Goal: Task Accomplishment & Management: Complete application form

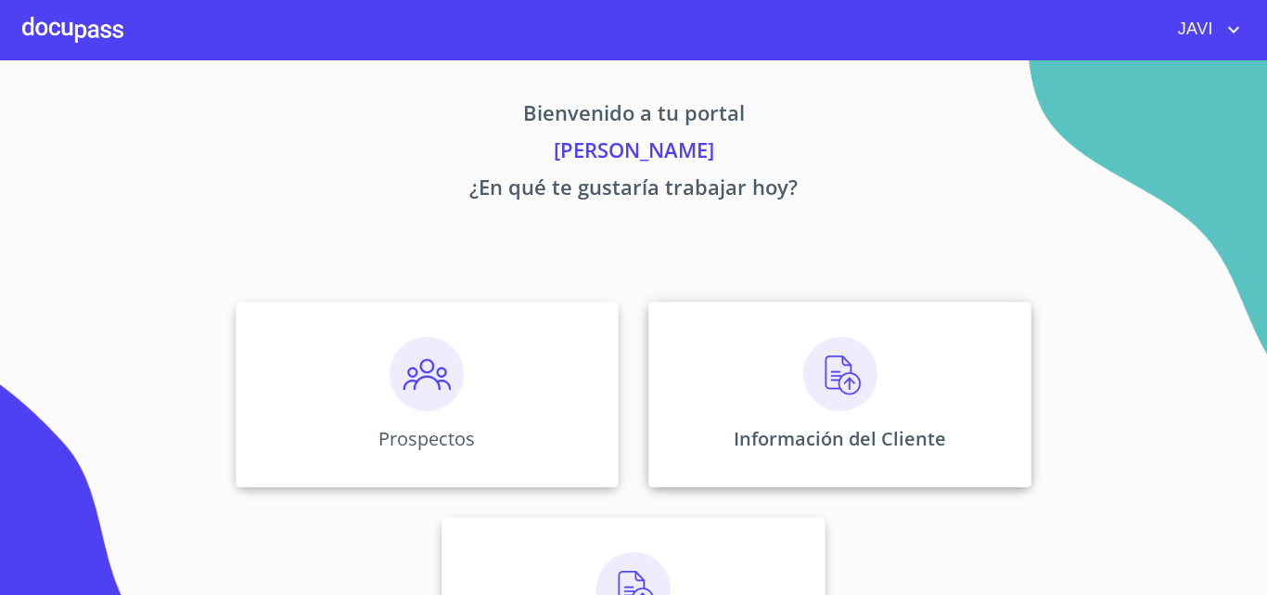
click at [835, 378] on img at bounding box center [840, 374] width 74 height 74
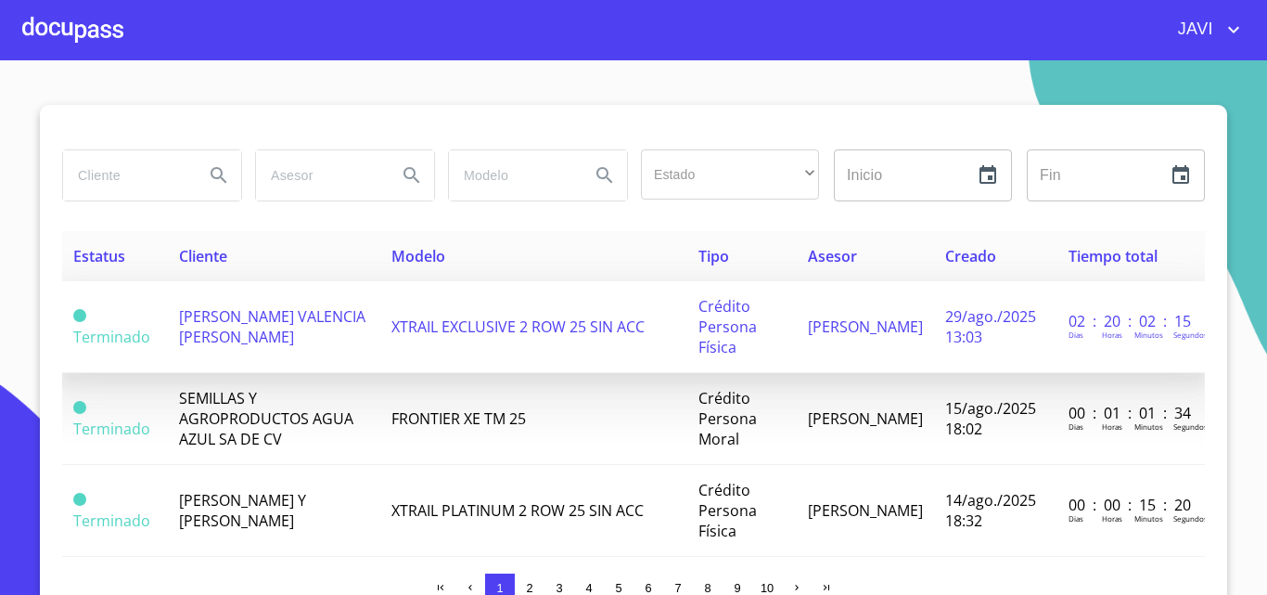
click at [267, 324] on span "[PERSON_NAME] VALENCIA [PERSON_NAME]" at bounding box center [272, 326] width 186 height 41
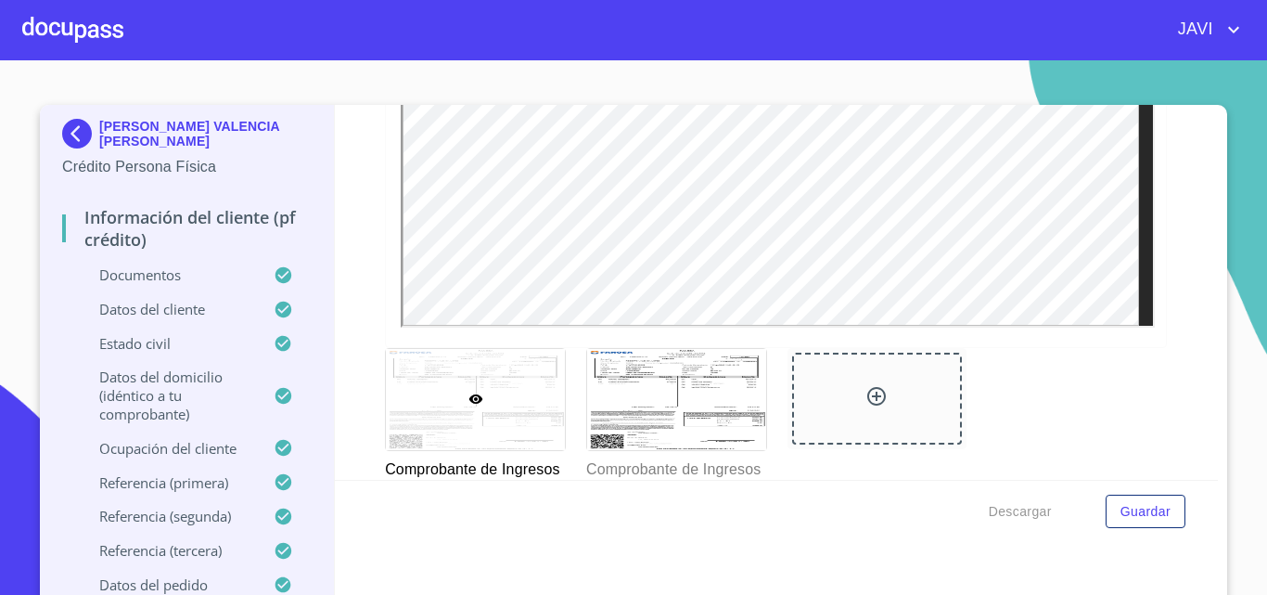
scroll to position [2505, 0]
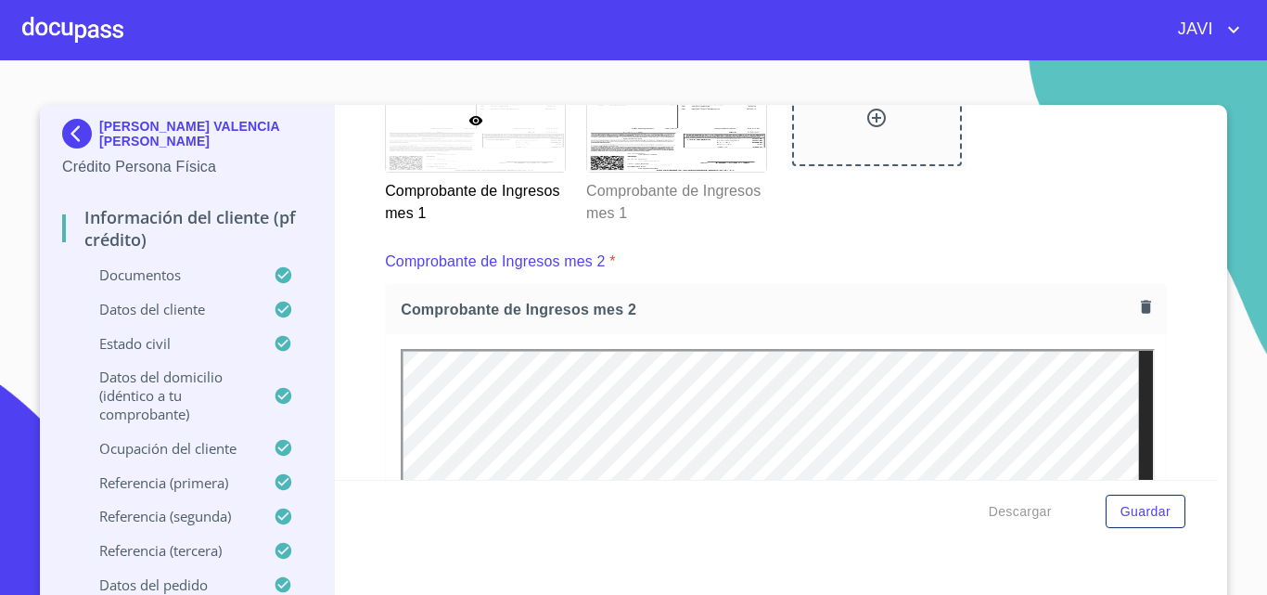
click at [0, 0] on icon at bounding box center [0, 0] width 0 height 0
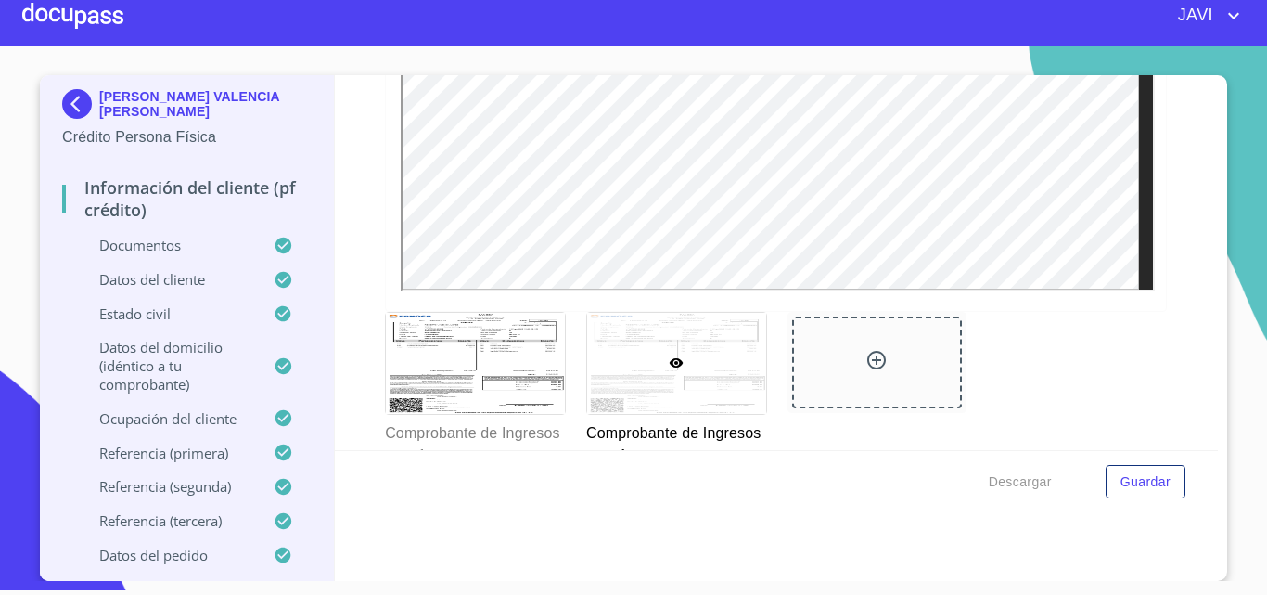
scroll to position [2326, 0]
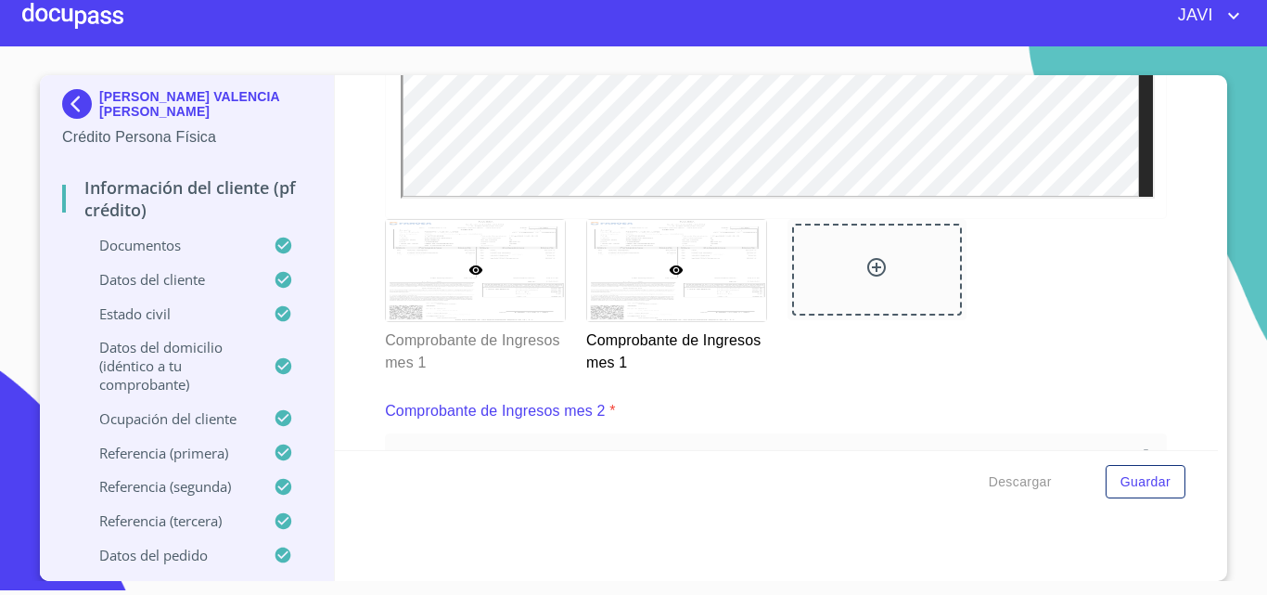
click at [468, 275] on icon at bounding box center [475, 269] width 14 height 9
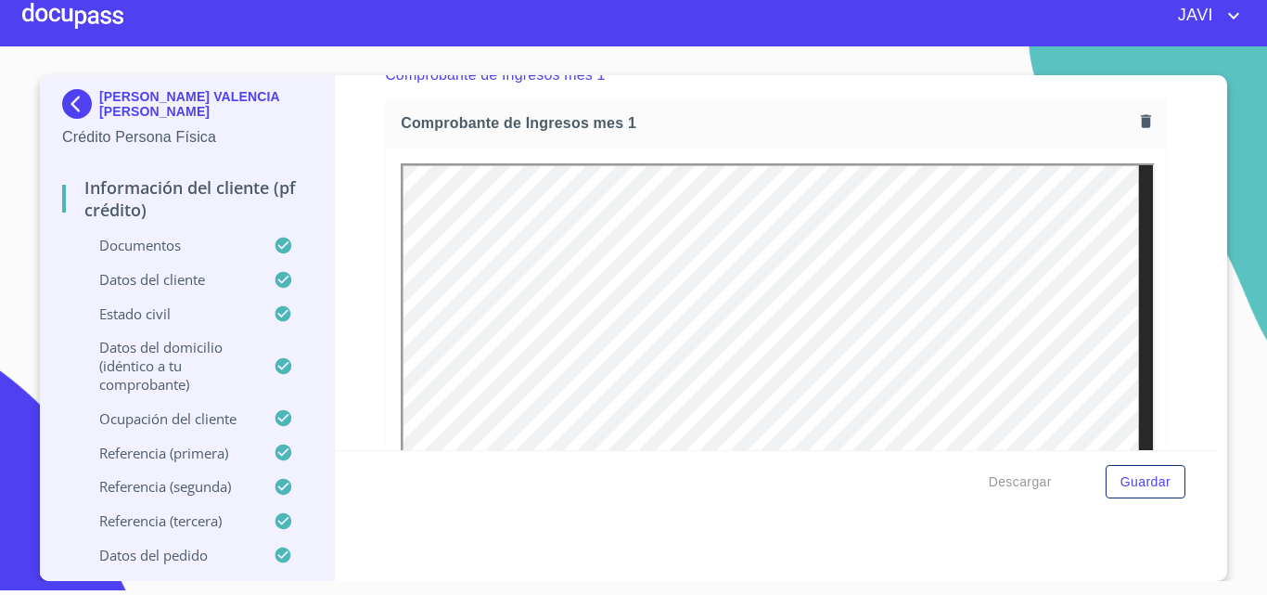
scroll to position [0, 0]
click at [1137, 130] on icon "button" at bounding box center [1146, 121] width 18 height 18
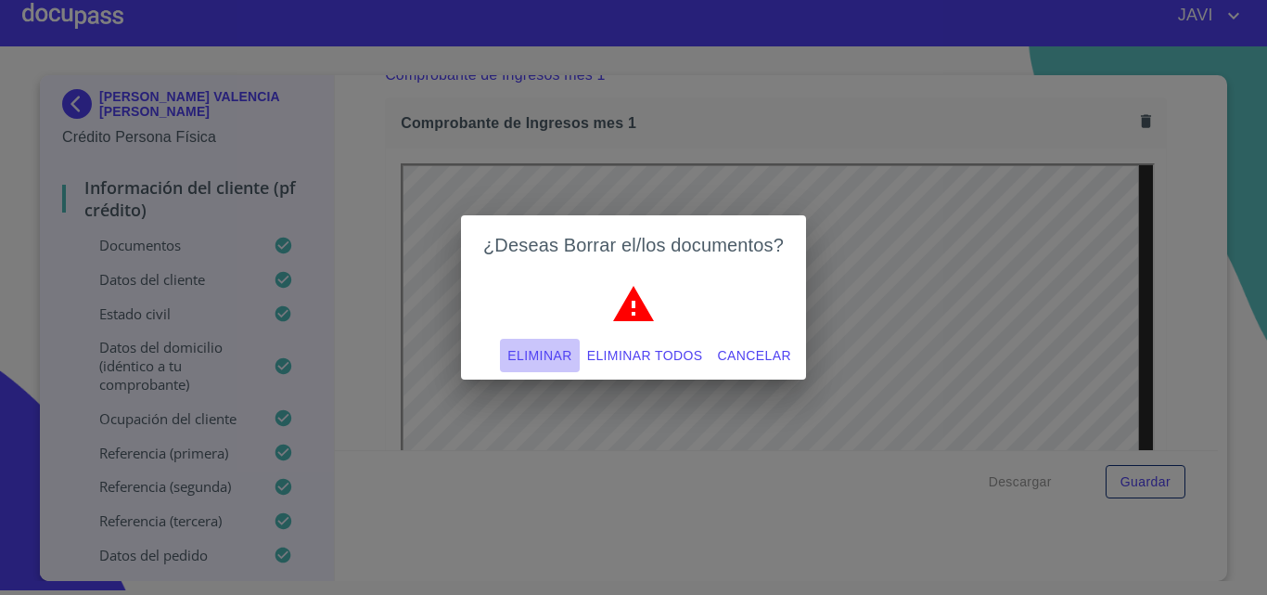
click at [537, 361] on span "Eliminar" at bounding box center [539, 355] width 64 height 23
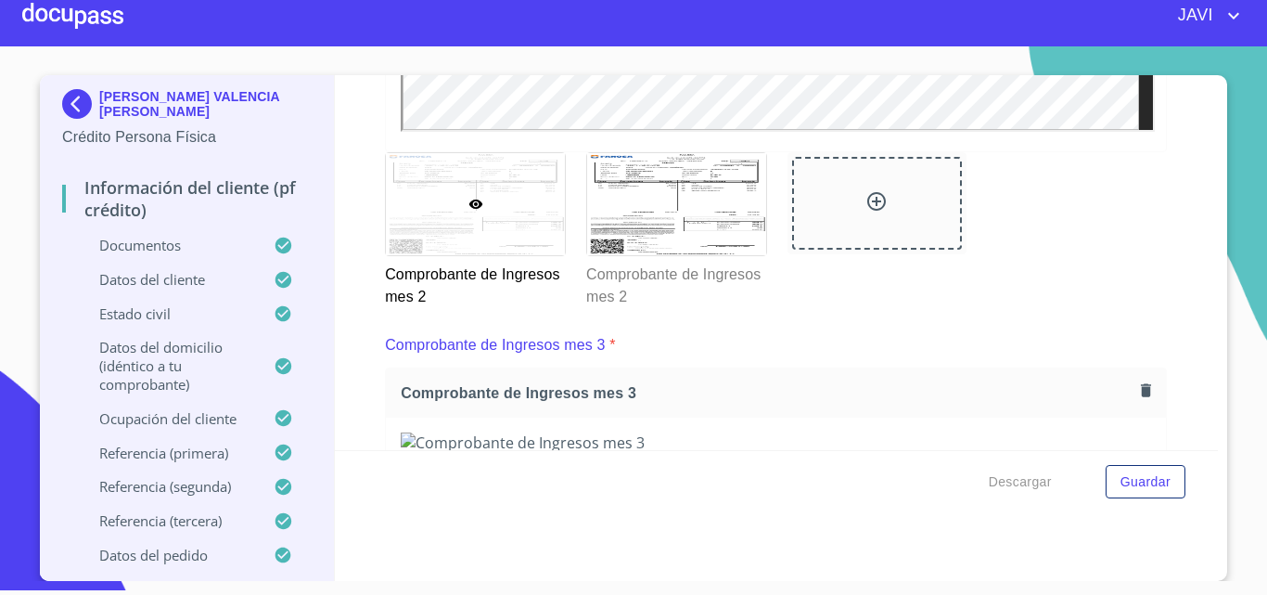
scroll to position [3253, 0]
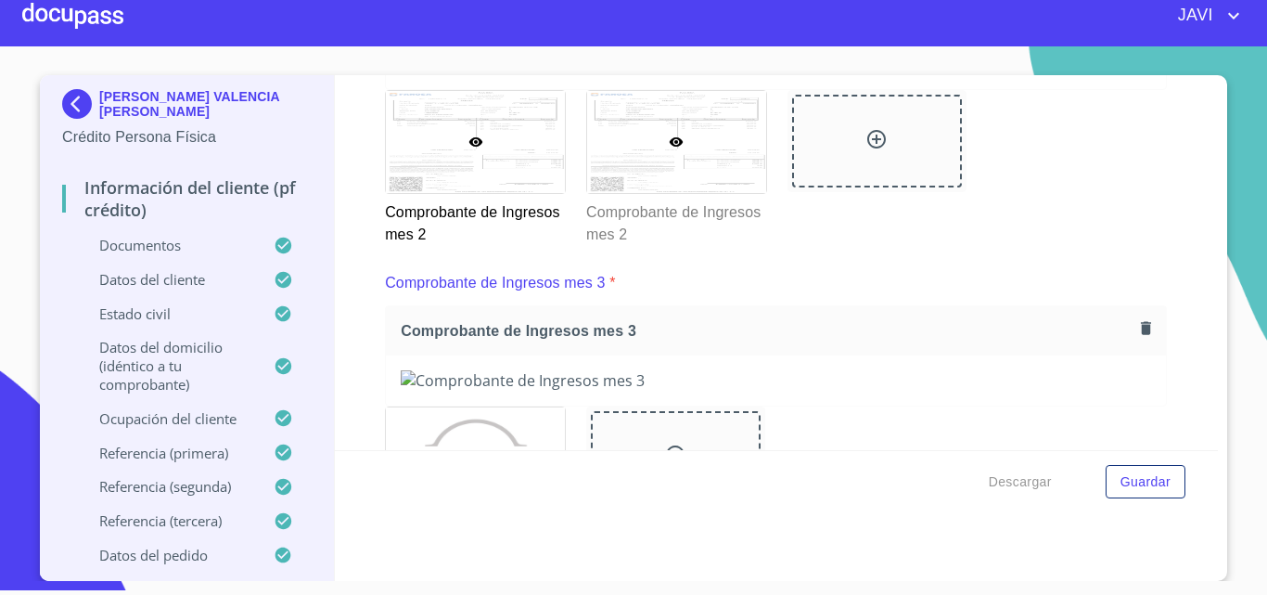
click at [667, 173] on div at bounding box center [676, 141] width 179 height 101
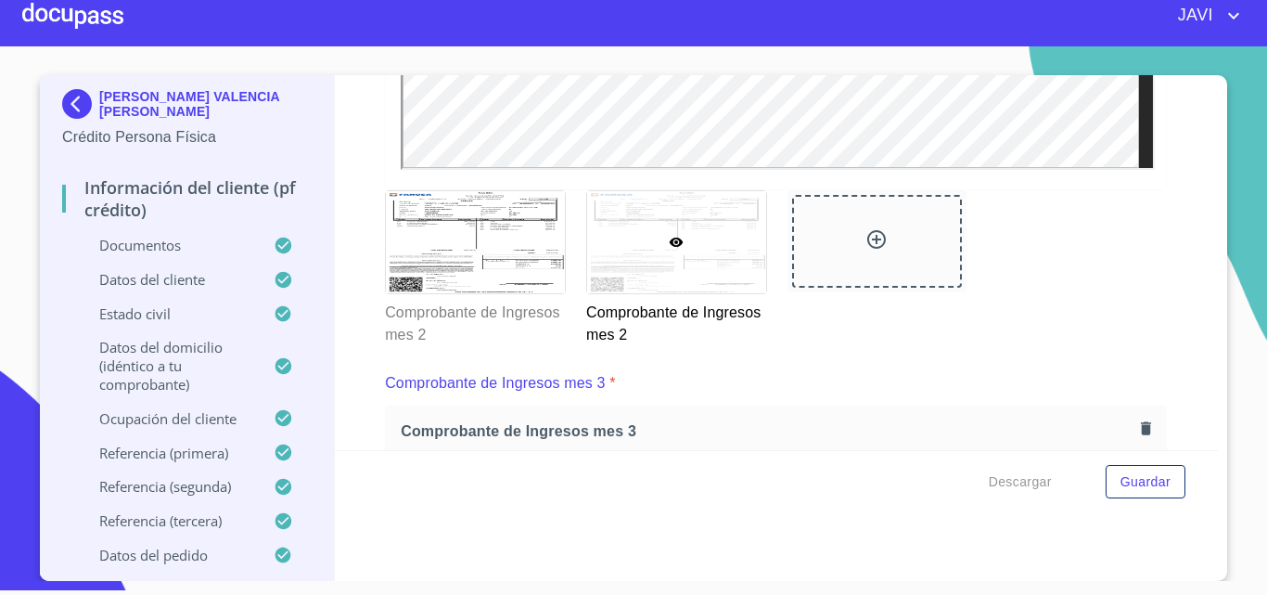
scroll to position [3218, 0]
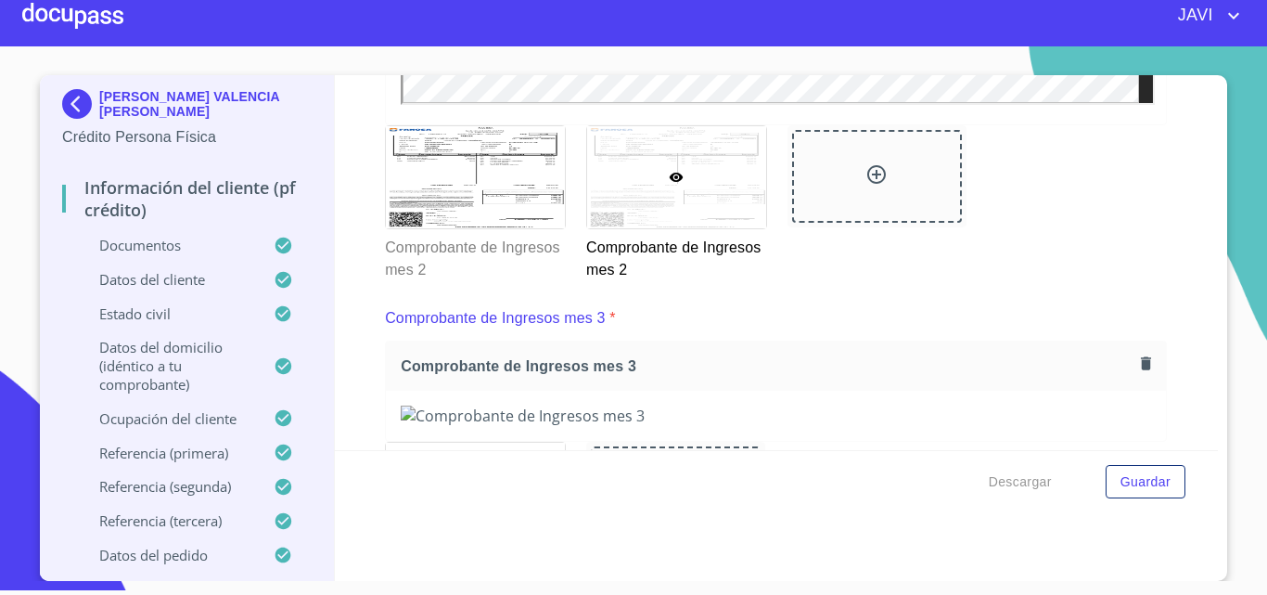
click at [670, 182] on icon at bounding box center [677, 177] width 14 height 9
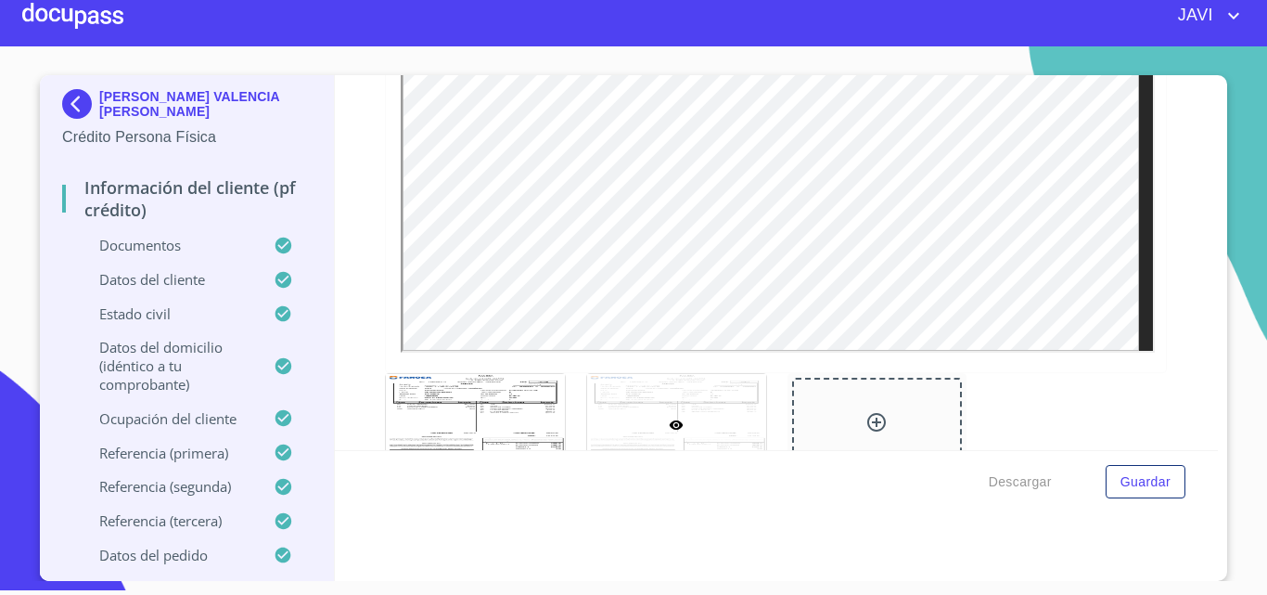
scroll to position [3125, 0]
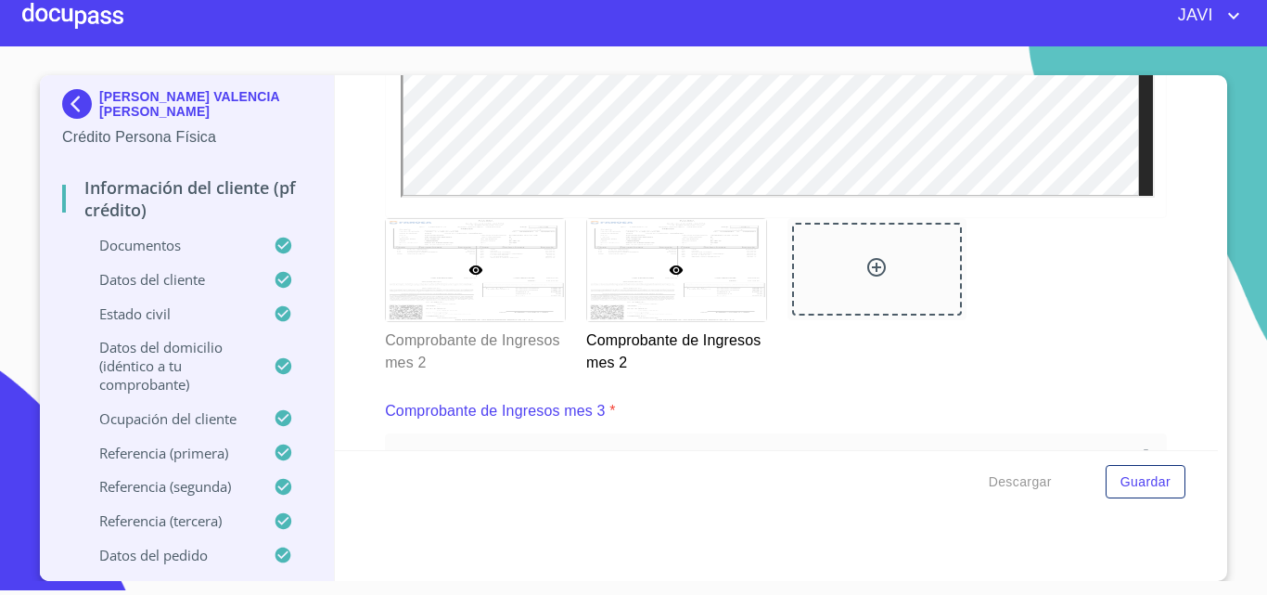
click at [470, 275] on icon at bounding box center [475, 269] width 14 height 9
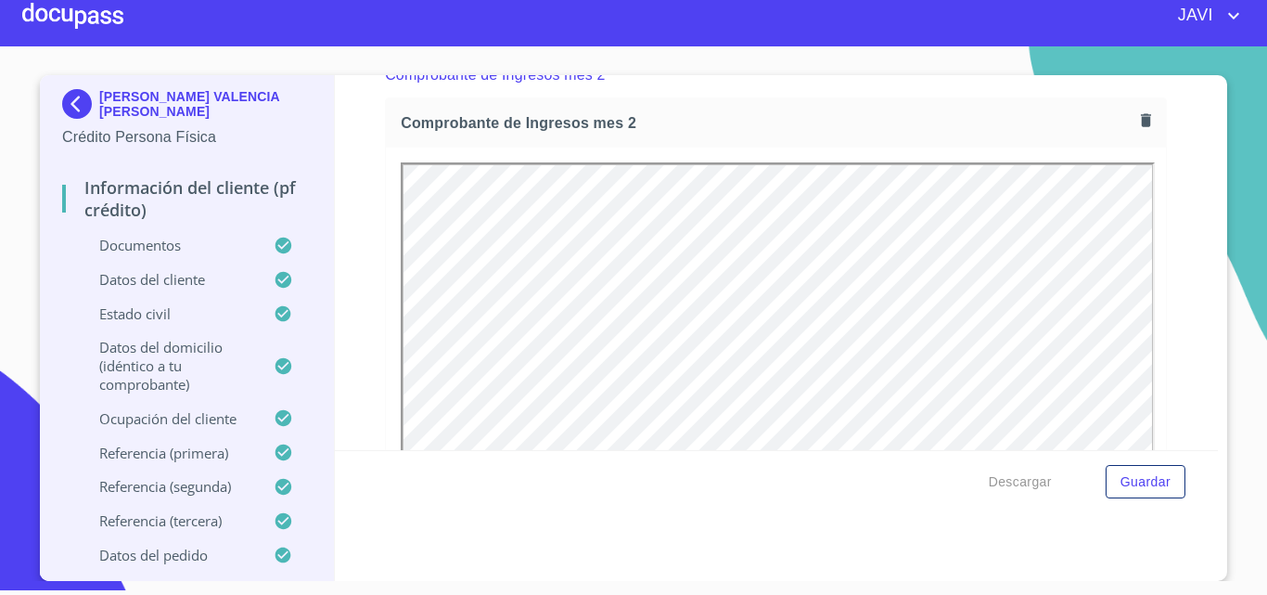
scroll to position [0, 0]
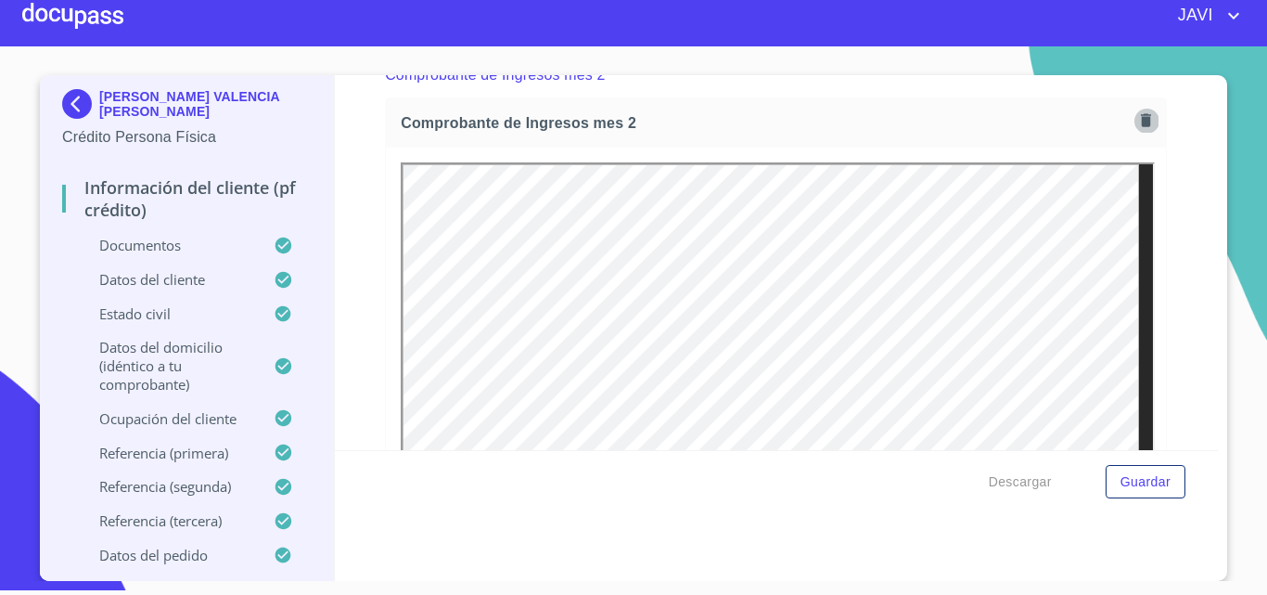
click at [1141, 127] on icon "button" at bounding box center [1146, 120] width 10 height 13
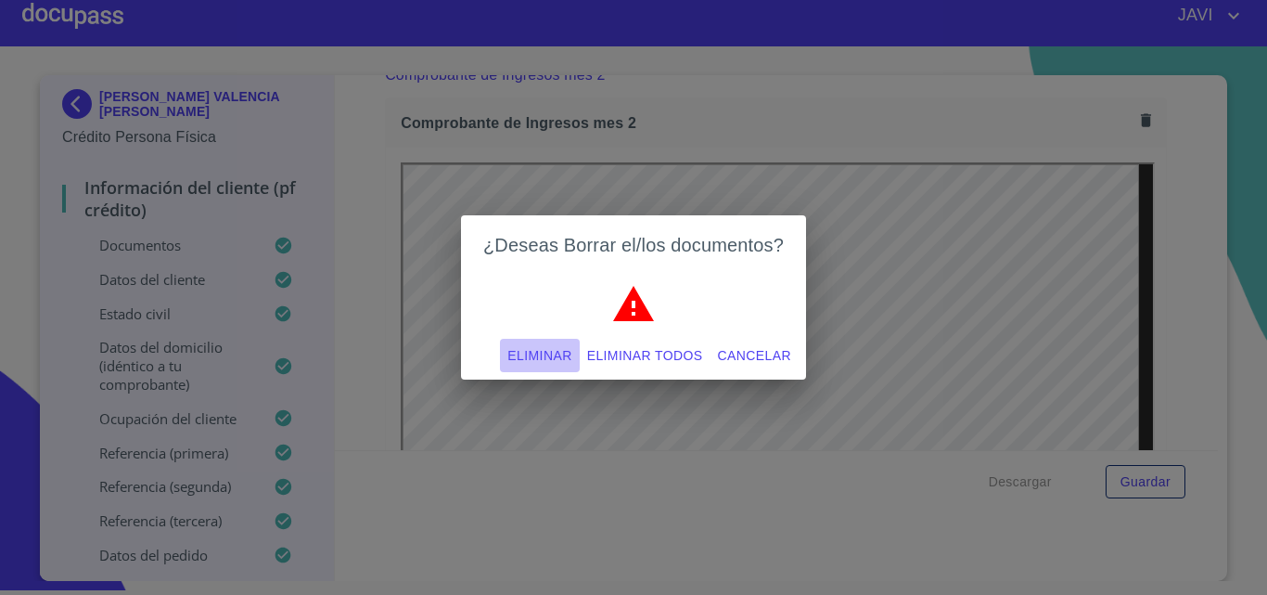
drag, startPoint x: 552, startPoint y: 356, endPoint x: 977, endPoint y: 218, distance: 446.8
click at [552, 354] on span "Eliminar" at bounding box center [539, 355] width 64 height 23
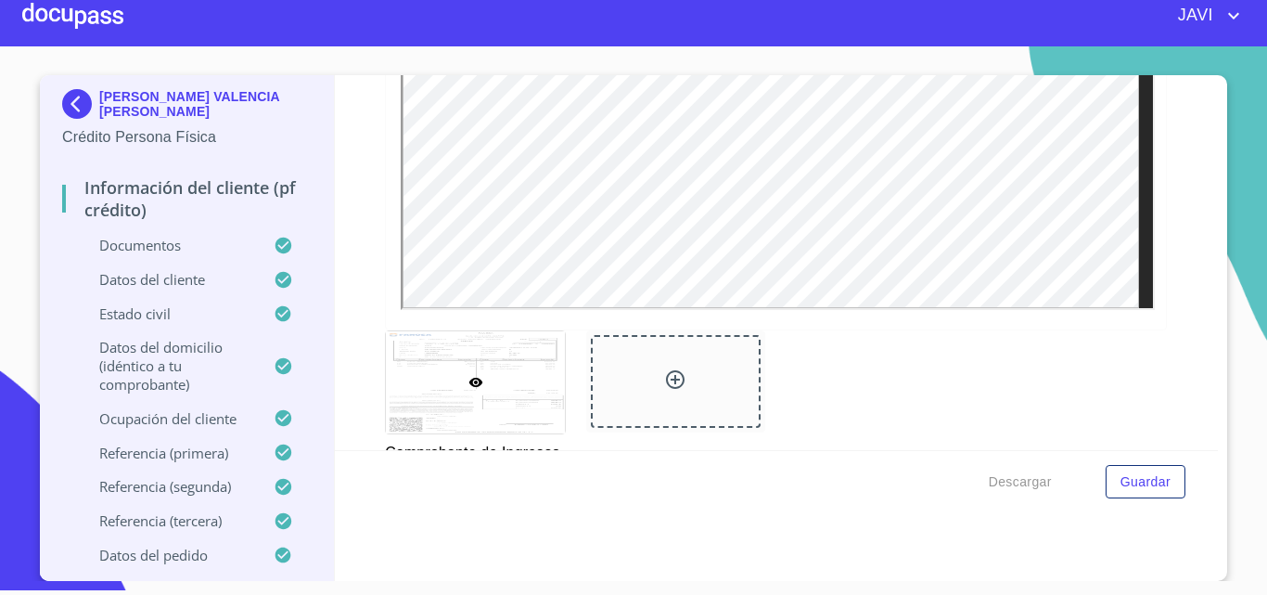
scroll to position [3032, 0]
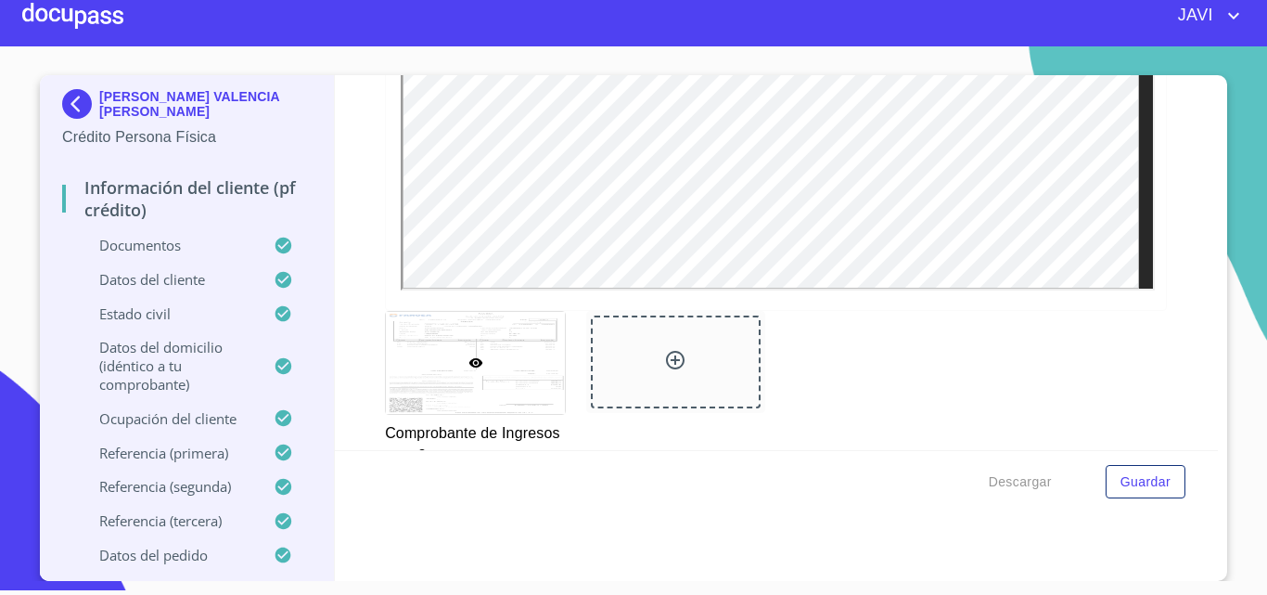
click at [666, 369] on icon at bounding box center [675, 360] width 19 height 19
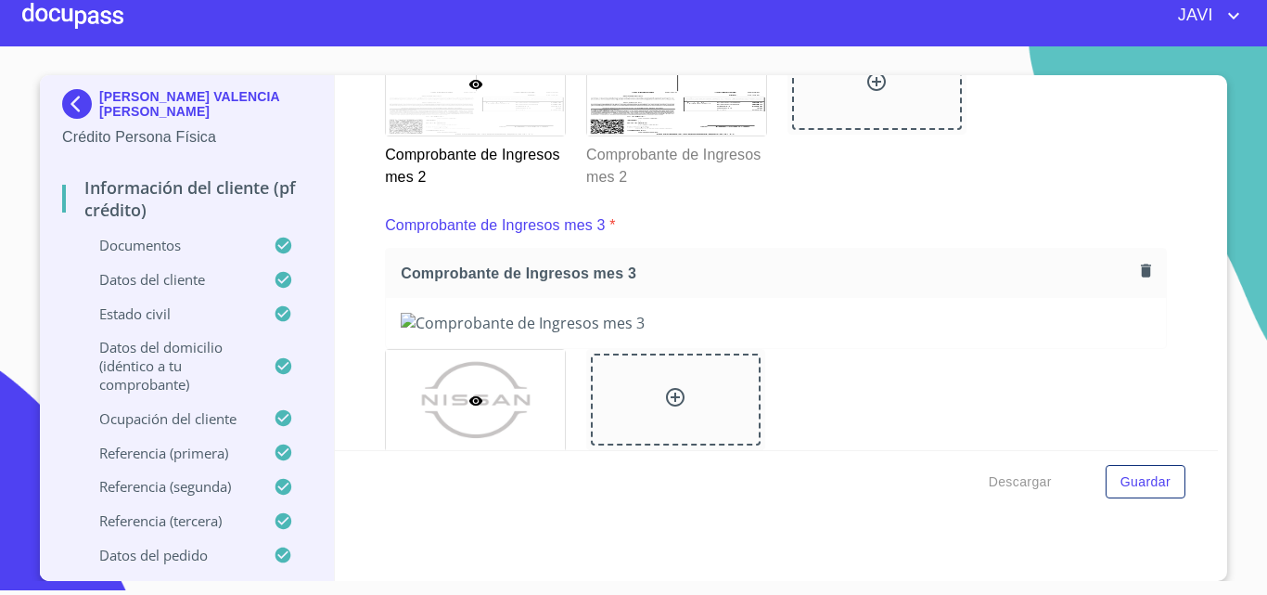
scroll to position [3403, 0]
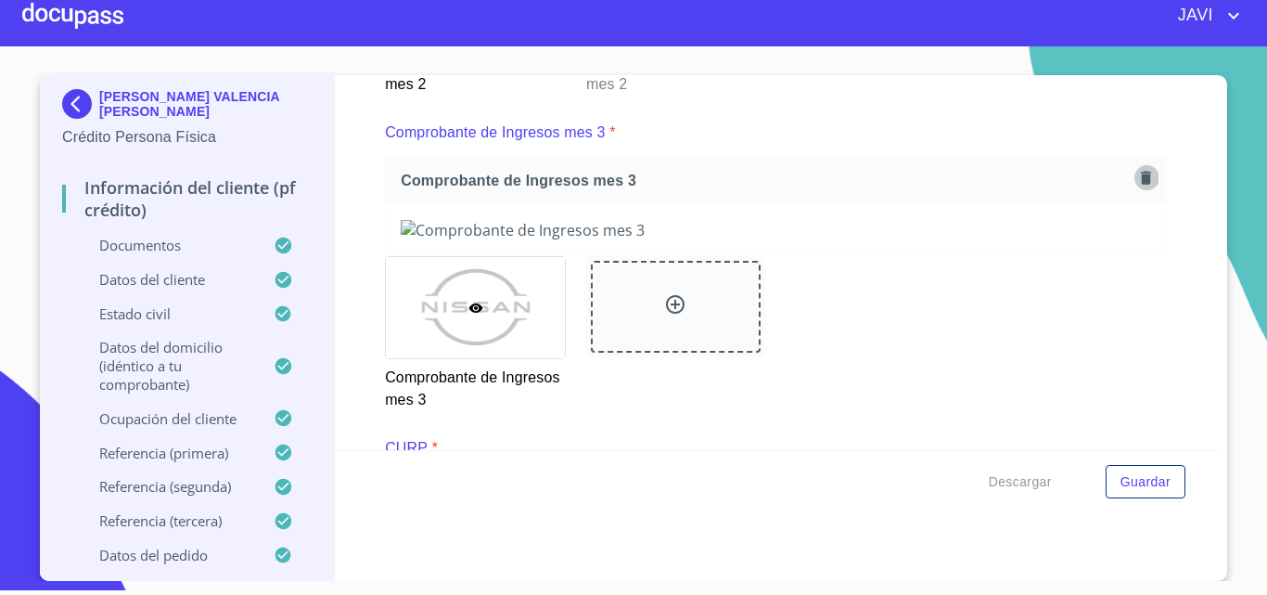
click at [1141, 184] on icon "button" at bounding box center [1146, 177] width 10 height 13
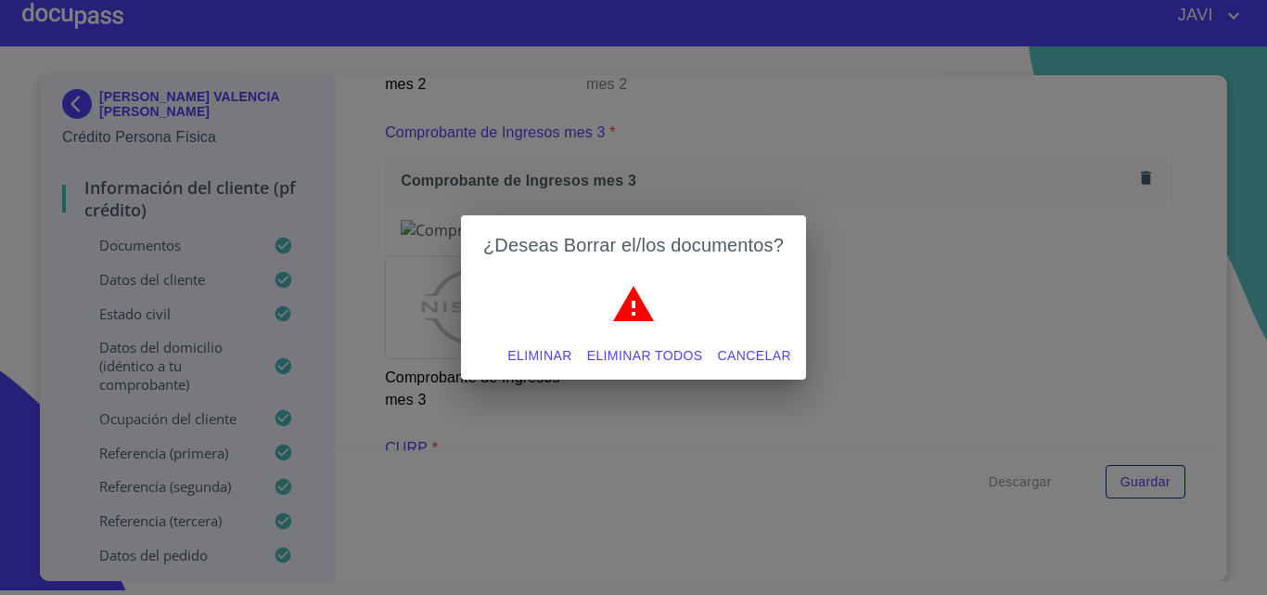
click at [668, 359] on span "Eliminar todos" at bounding box center [645, 355] width 116 height 23
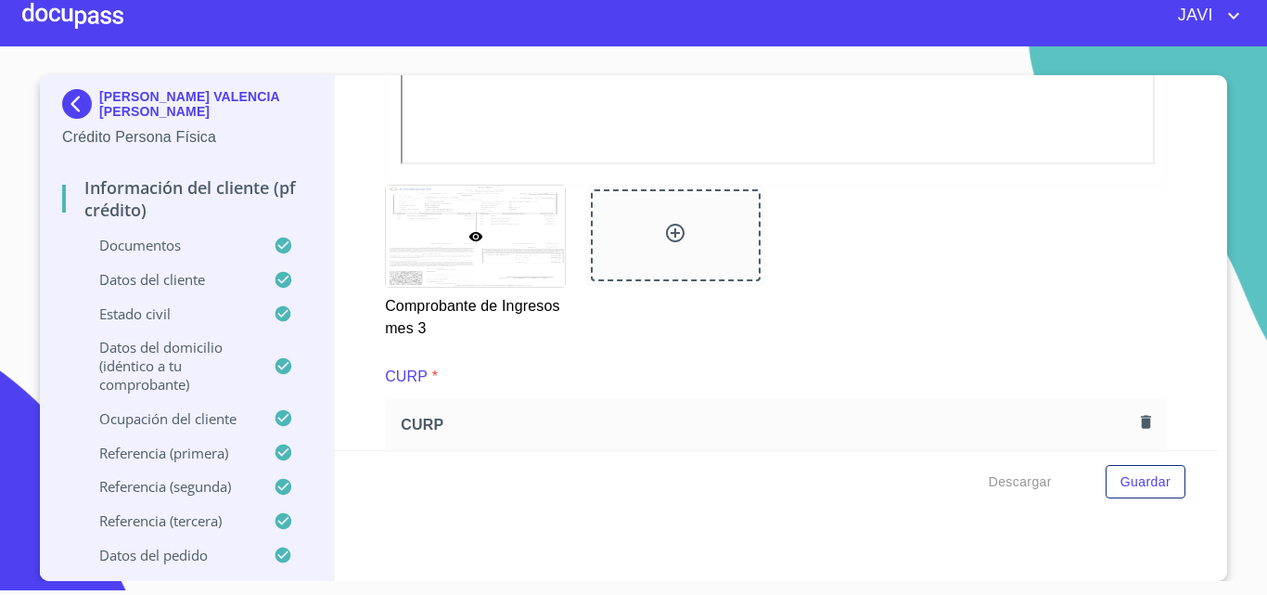
scroll to position [3960, 0]
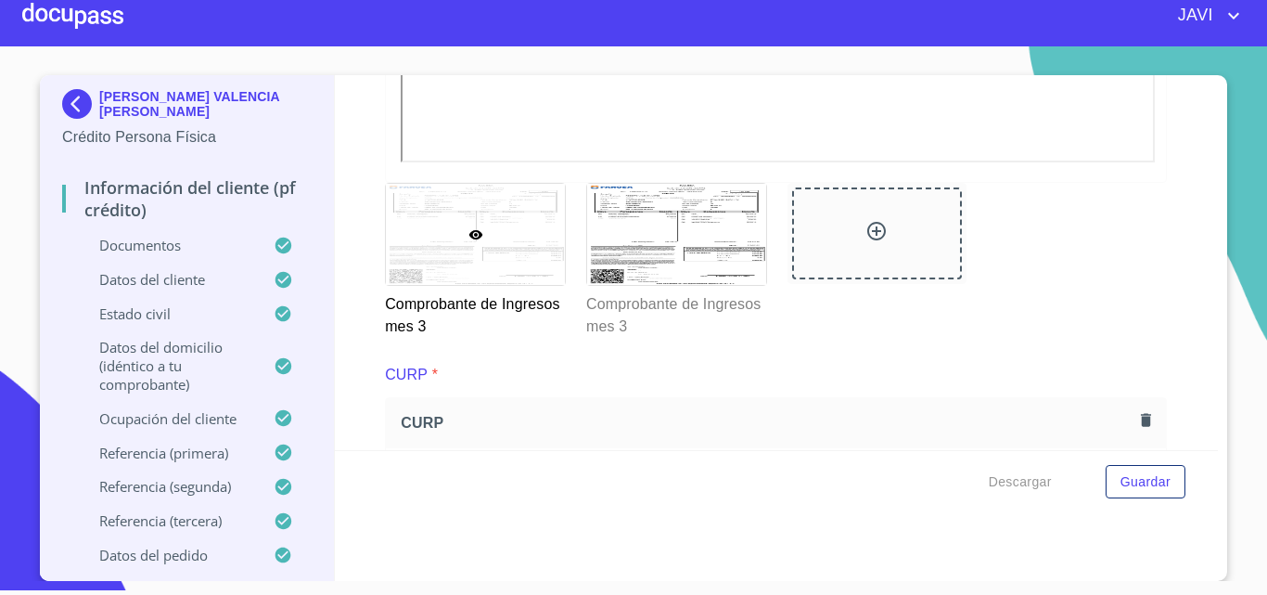
click at [337, 168] on div "Información del cliente (PF crédito) Documentos Documento de identificación   *…" at bounding box center [777, 262] width 884 height 375
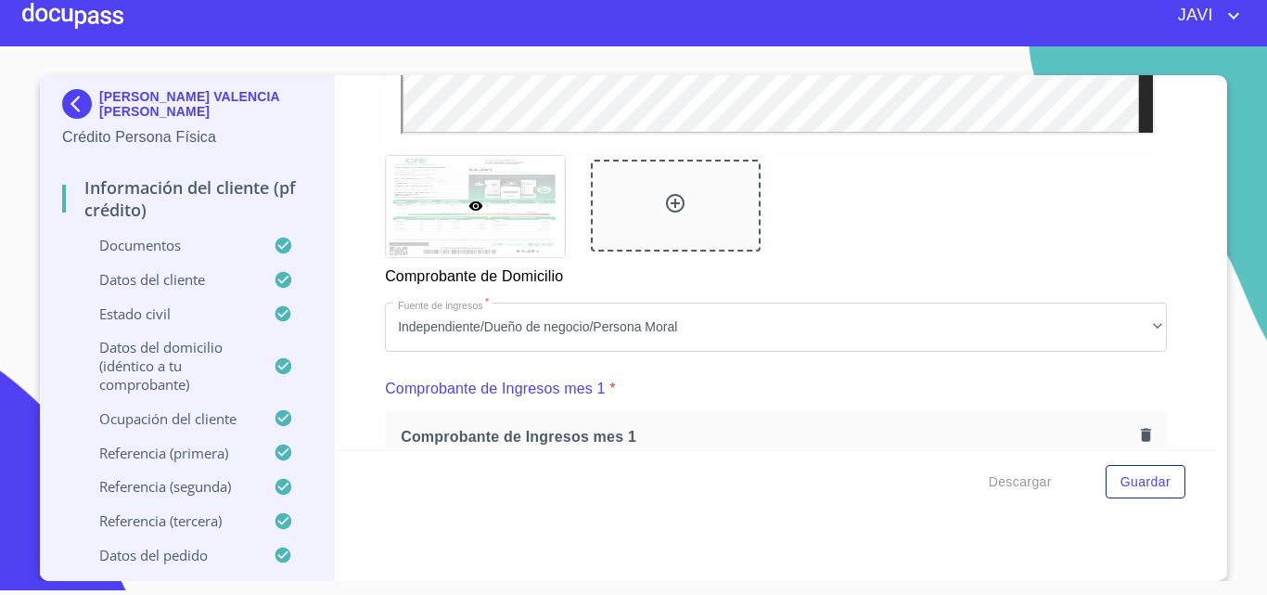
scroll to position [1270, 0]
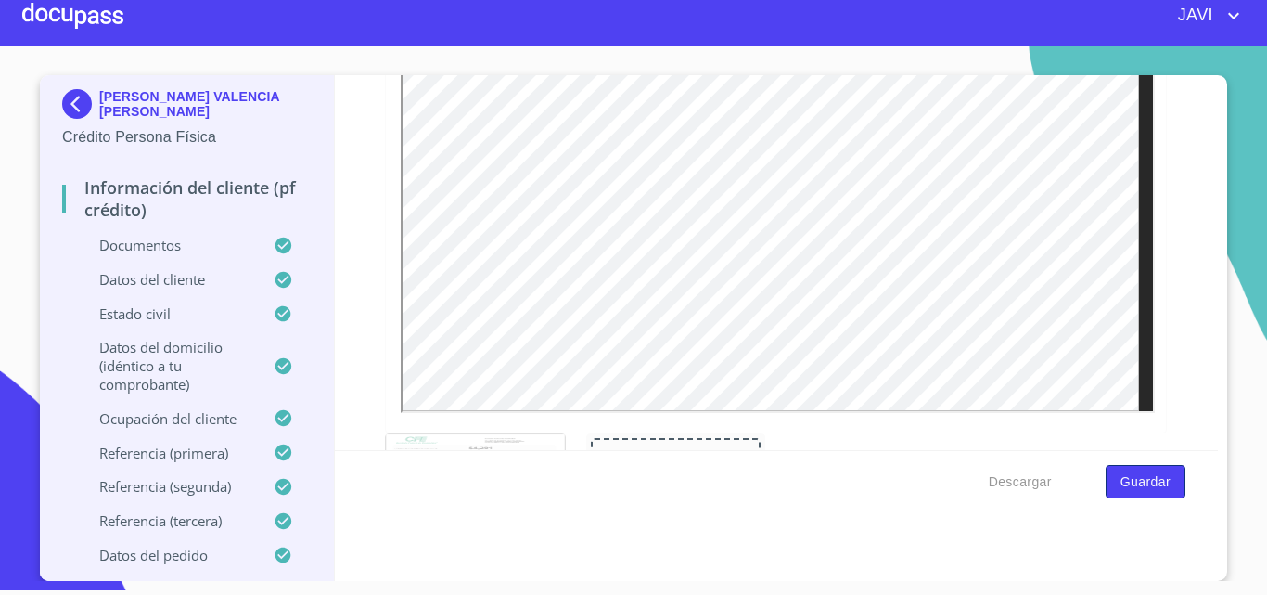
click at [1160, 492] on span "Guardar" at bounding box center [1146, 481] width 50 height 23
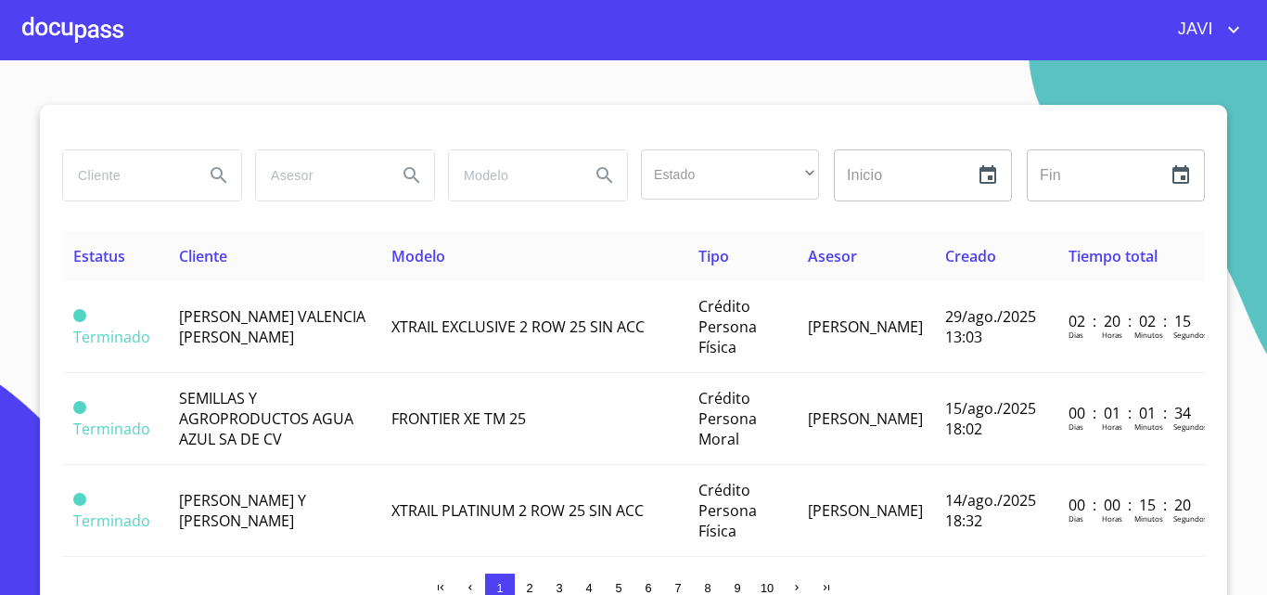
click at [54, 30] on div at bounding box center [72, 29] width 101 height 59
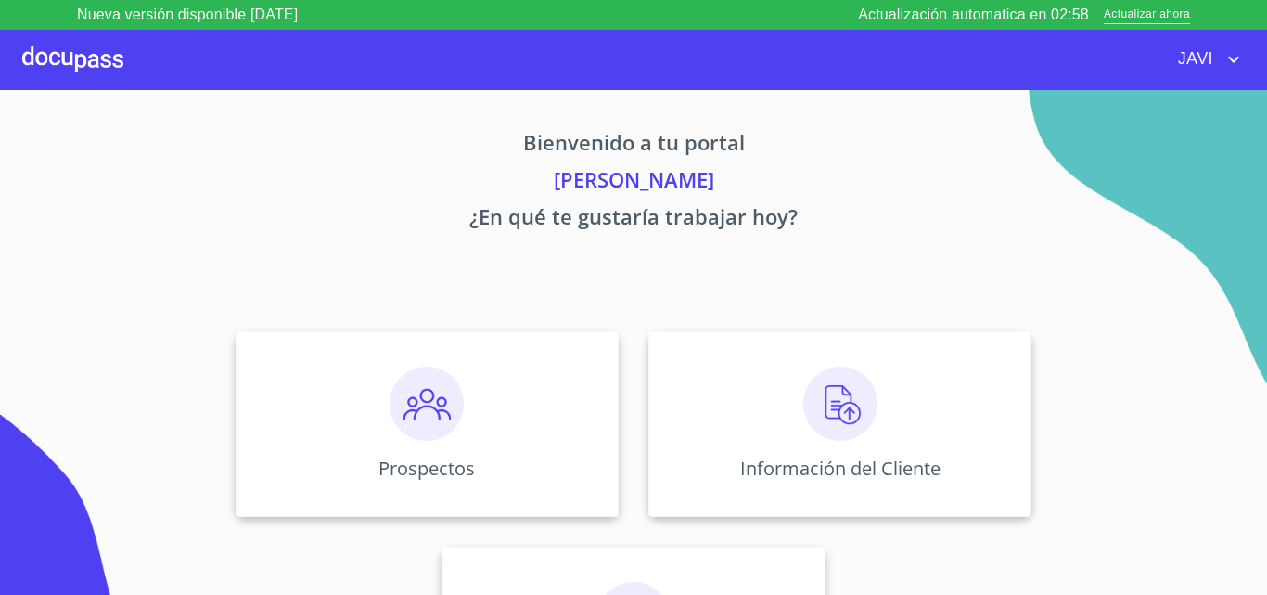
click at [1229, 57] on icon "account of current user" at bounding box center [1233, 60] width 11 height 6
click at [1207, 71] on li "Salir" at bounding box center [1215, 59] width 60 height 33
